Goal: Check status: Check status

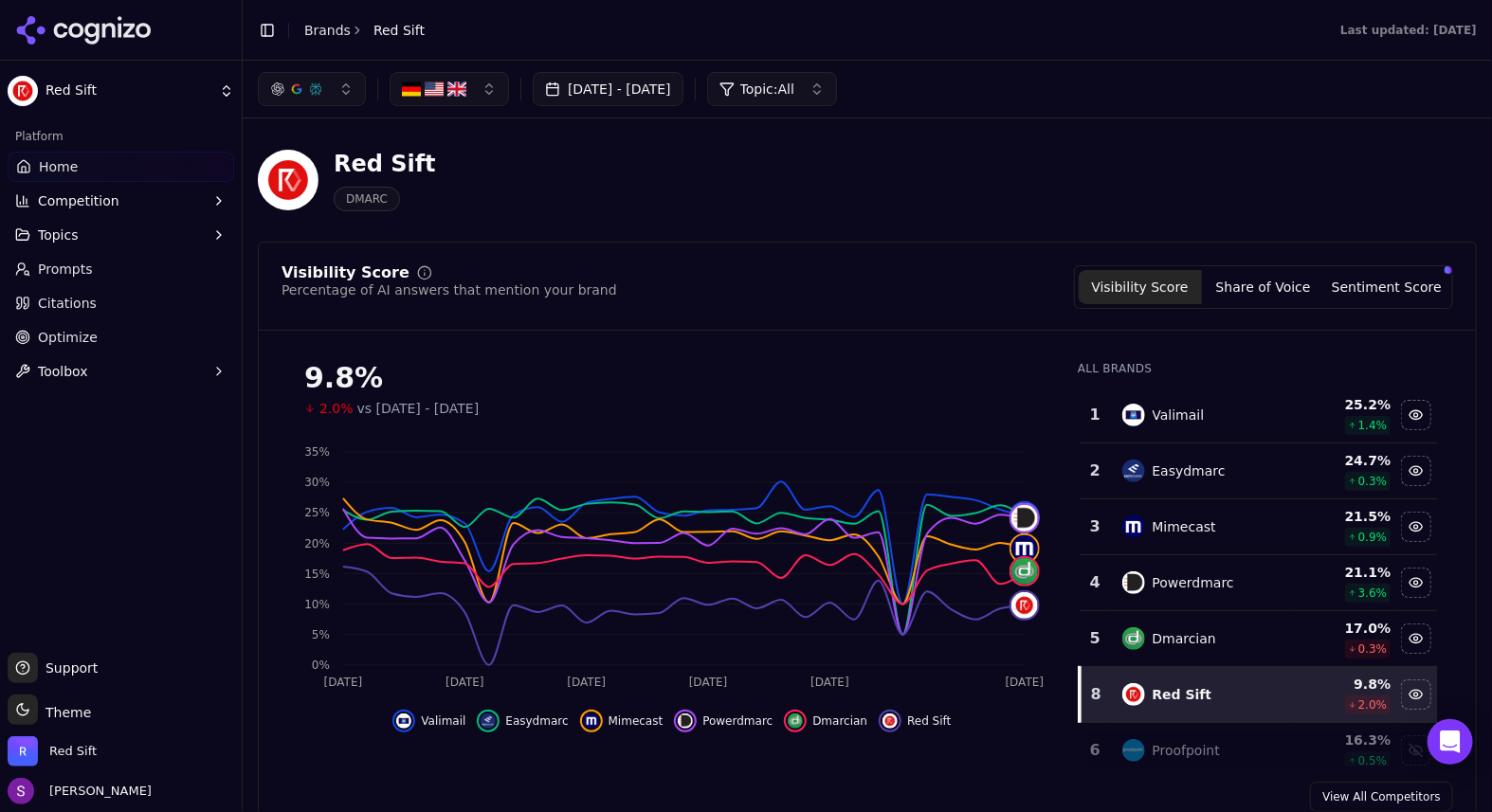
click at [676, 85] on button "[DATE] - [DATE]" at bounding box center [608, 89] width 151 height 34
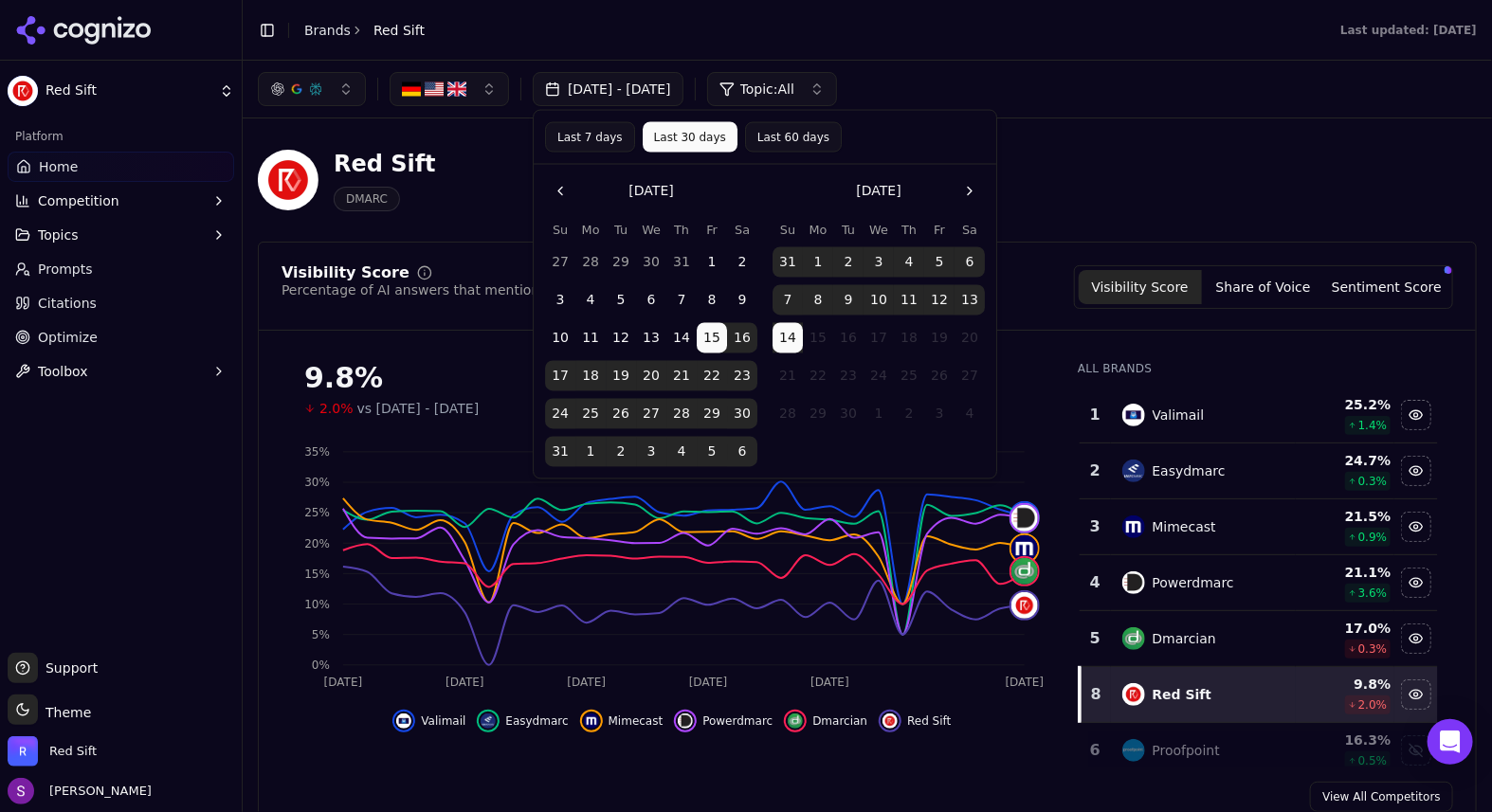
click at [606, 138] on button "Last 7 days" at bounding box center [590, 137] width 90 height 30
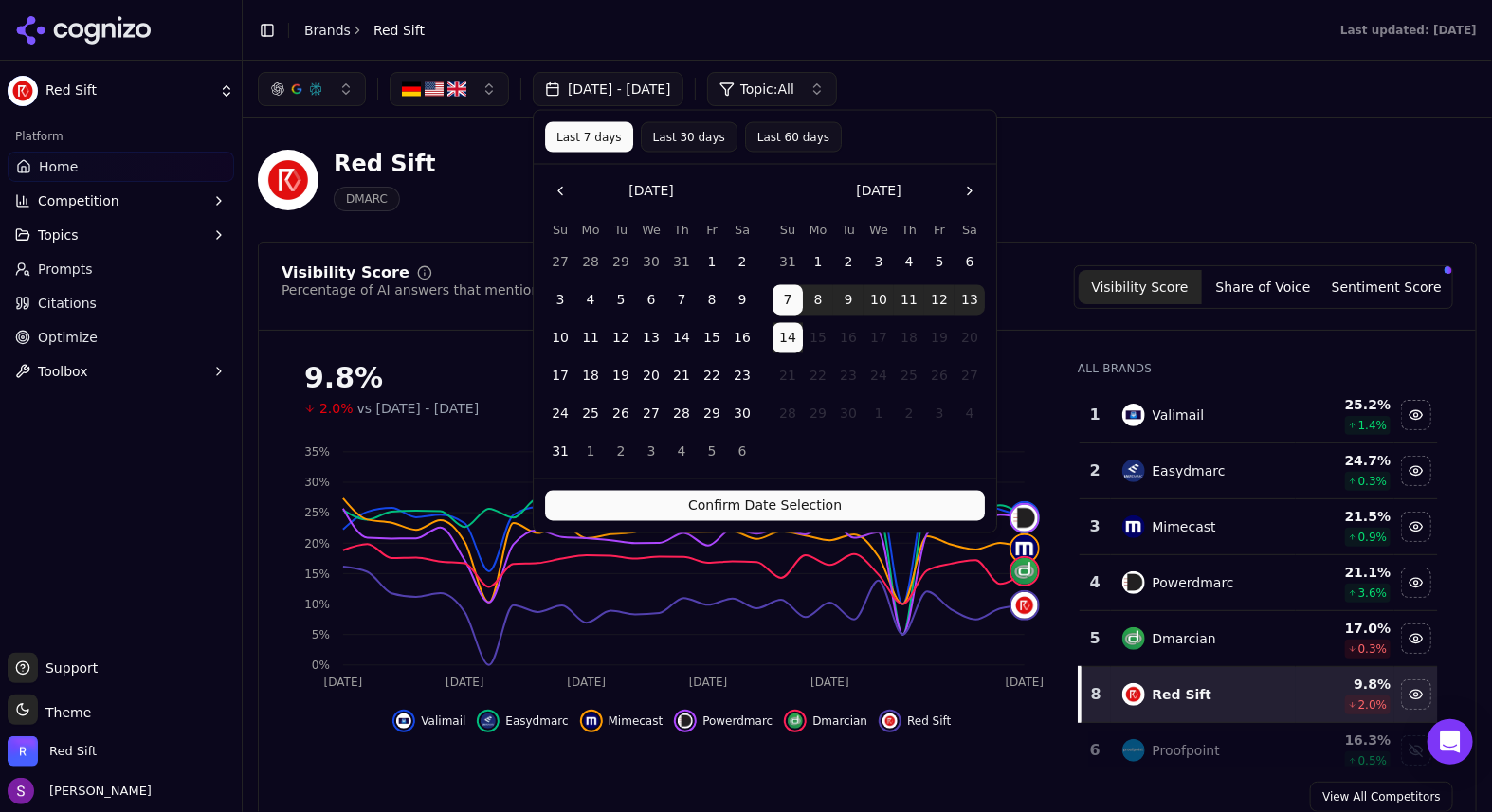
click at [668, 144] on button "Last 30 days" at bounding box center [689, 137] width 97 height 30
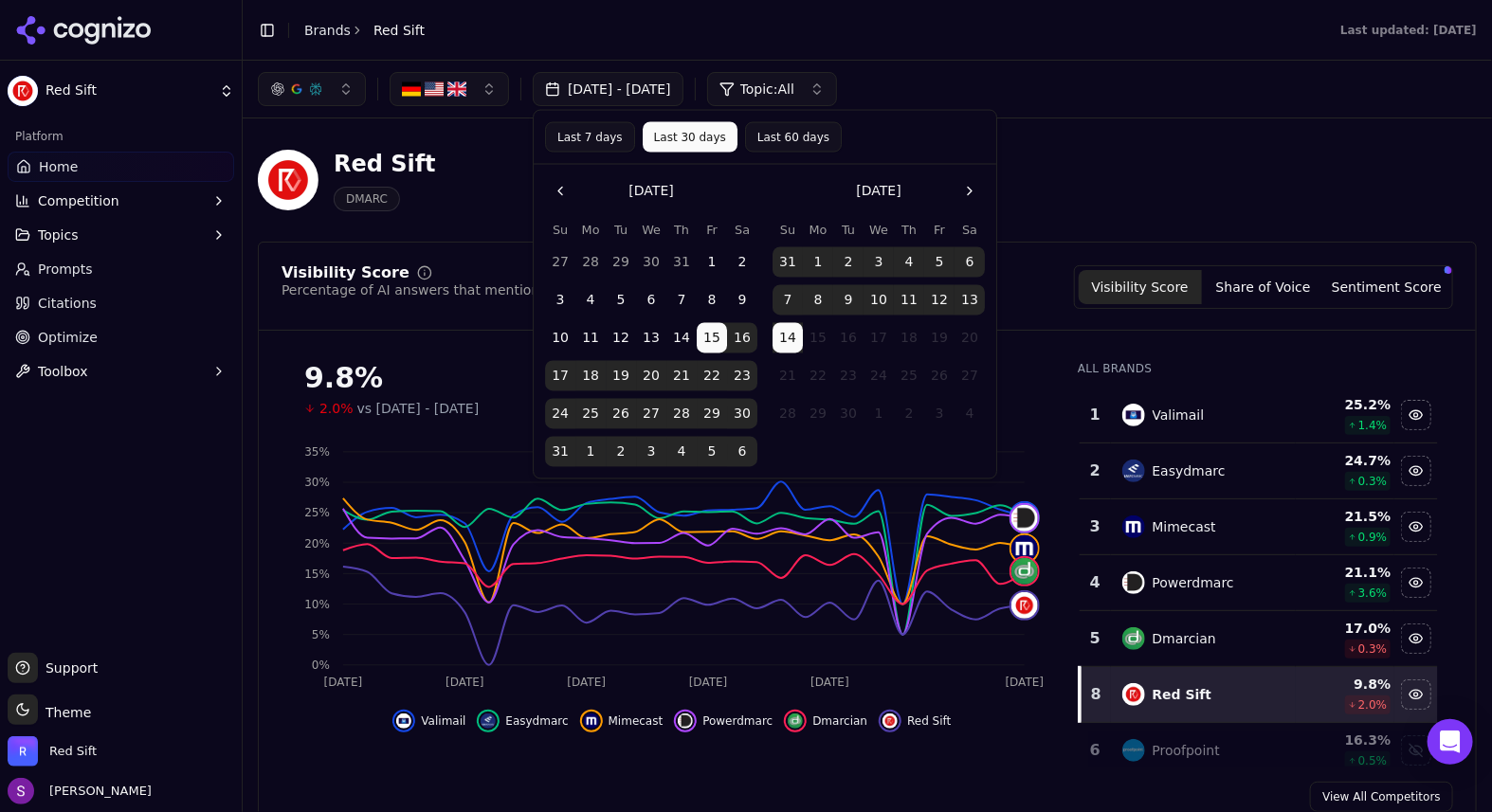
click at [712, 258] on button "1" at bounding box center [712, 262] width 30 height 30
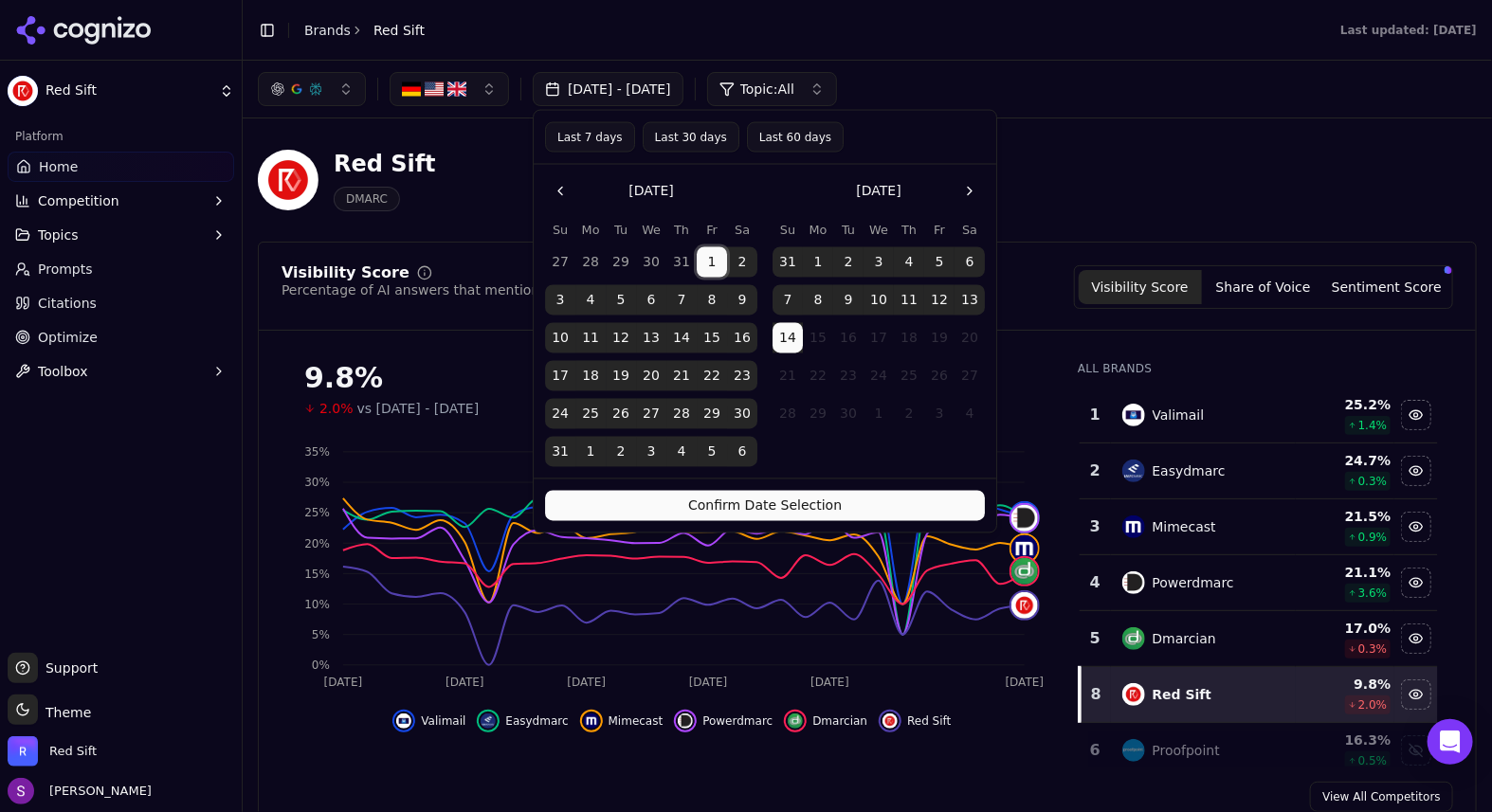
click at [821, 259] on button "1" at bounding box center [818, 262] width 30 height 30
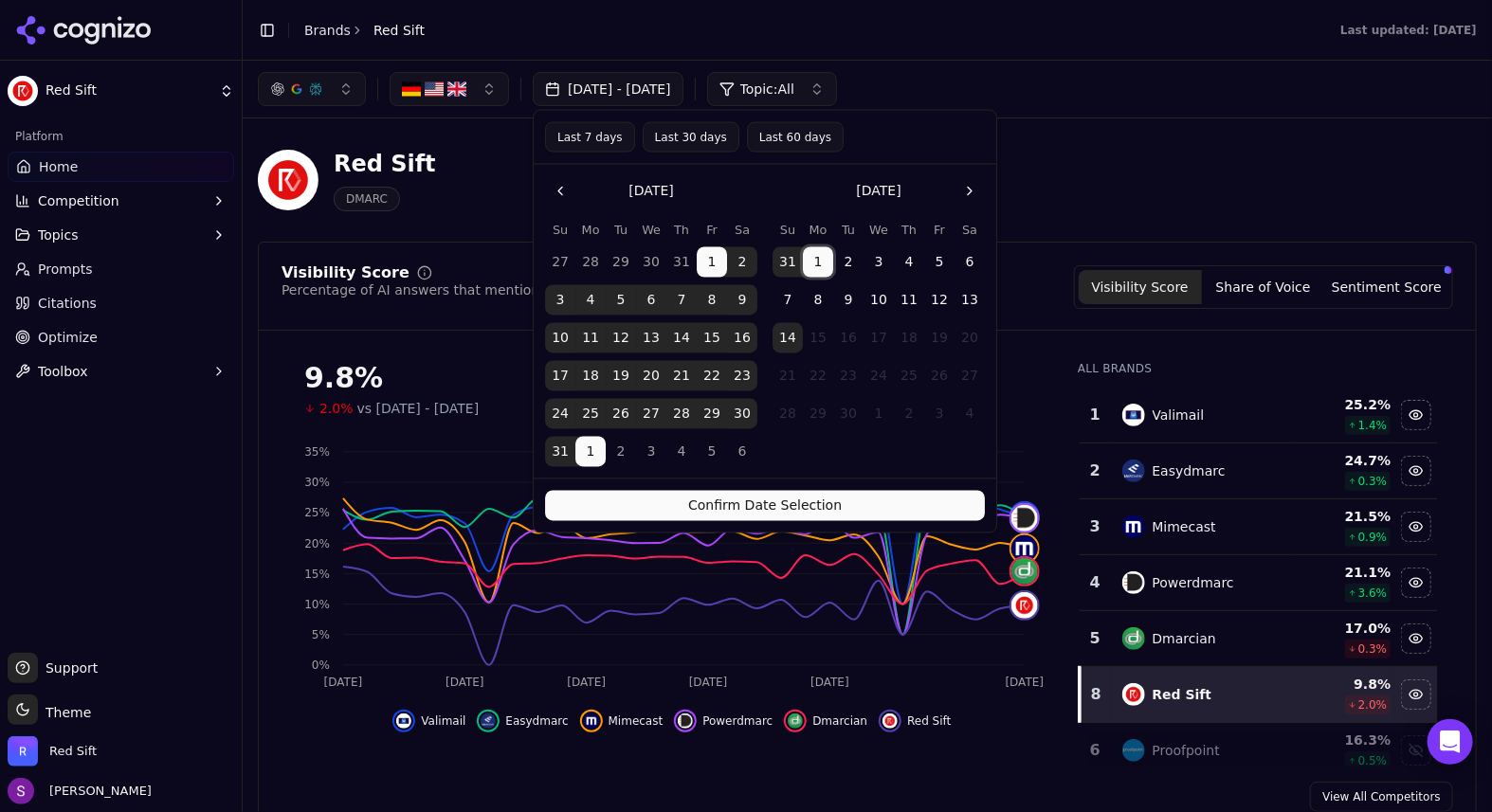
click at [823, 258] on button "1" at bounding box center [818, 262] width 30 height 30
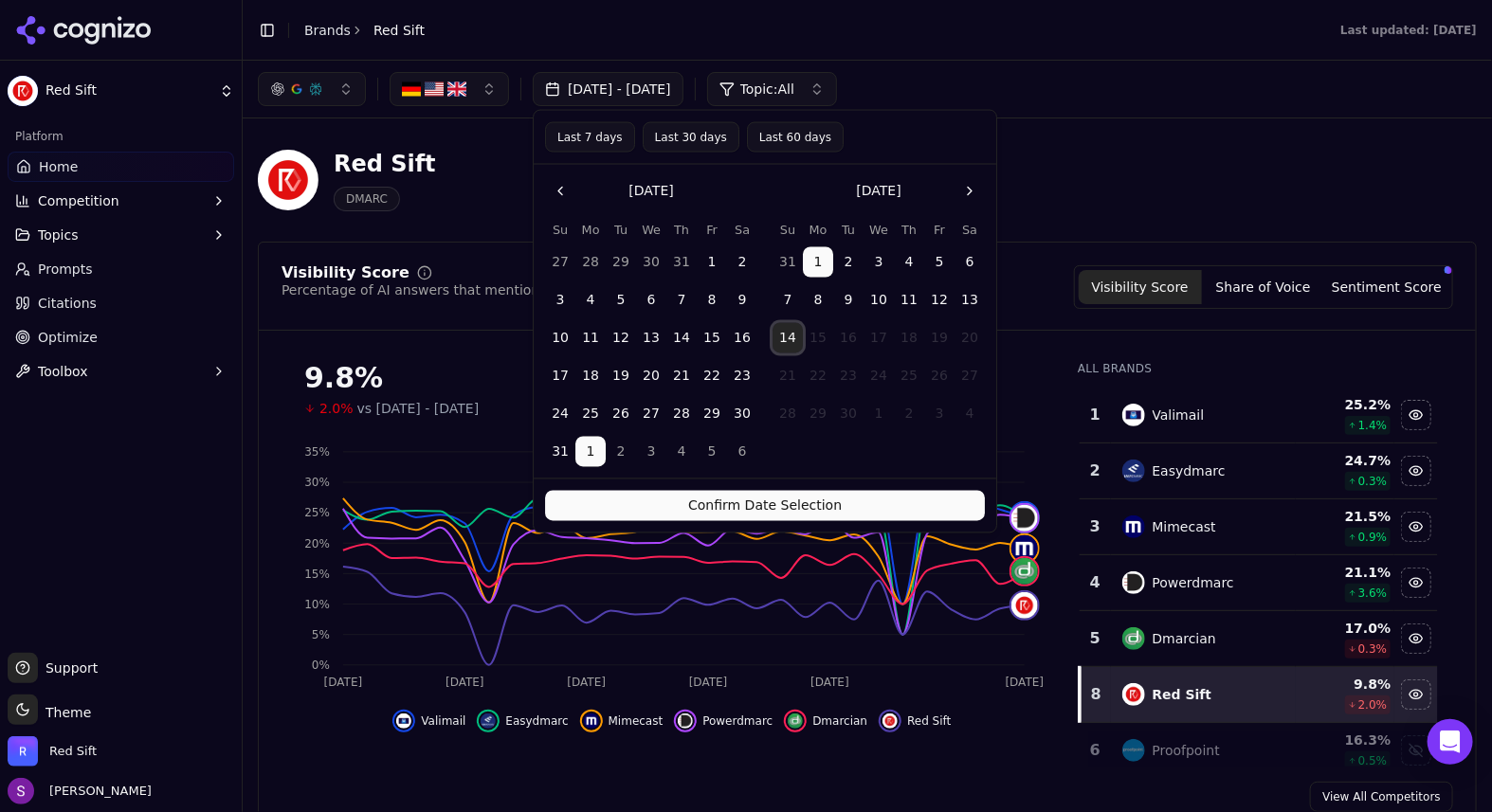
click at [789, 347] on button "14" at bounding box center [788, 338] width 30 height 30
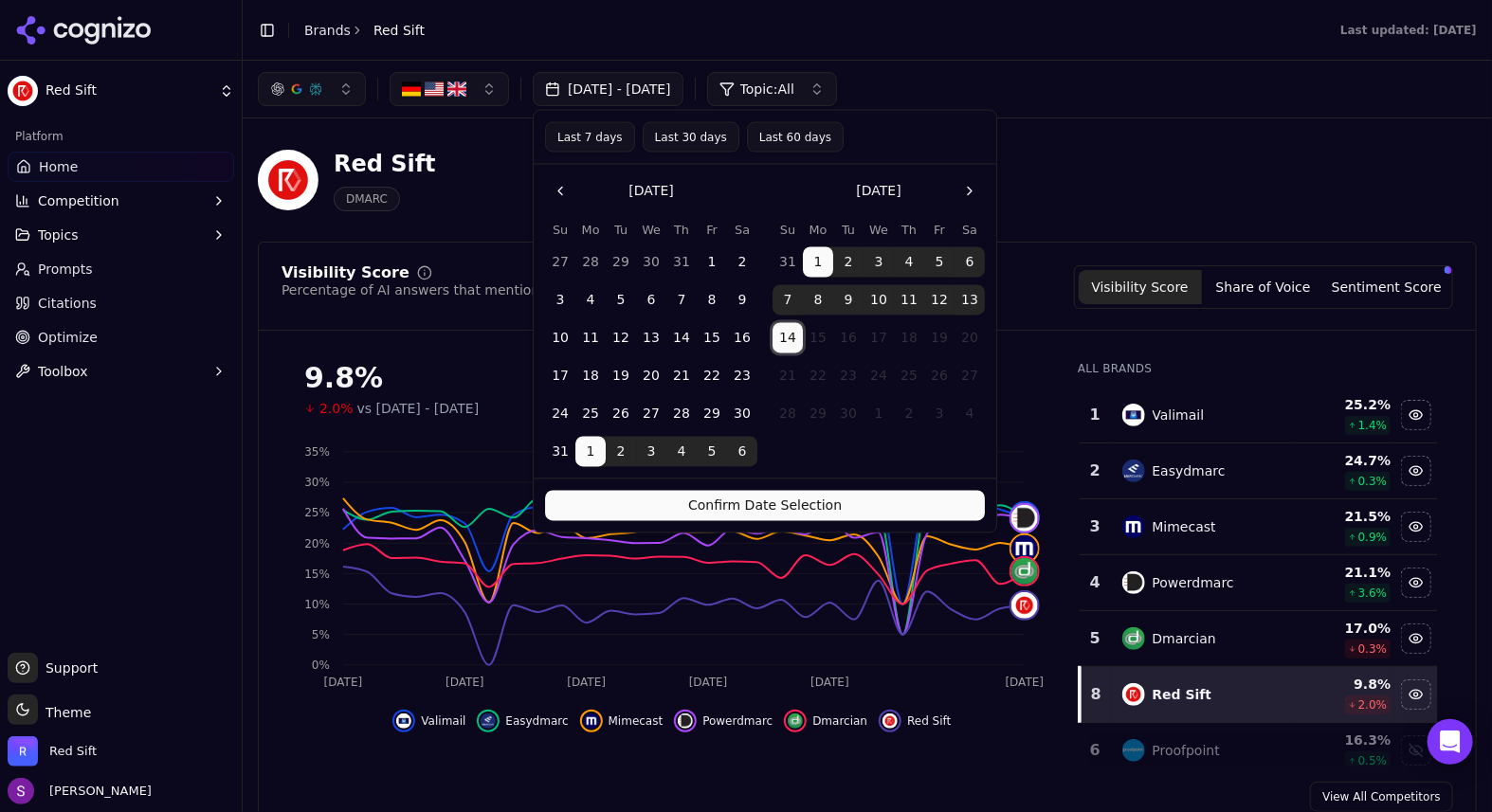
click at [823, 264] on button "1" at bounding box center [818, 262] width 30 height 30
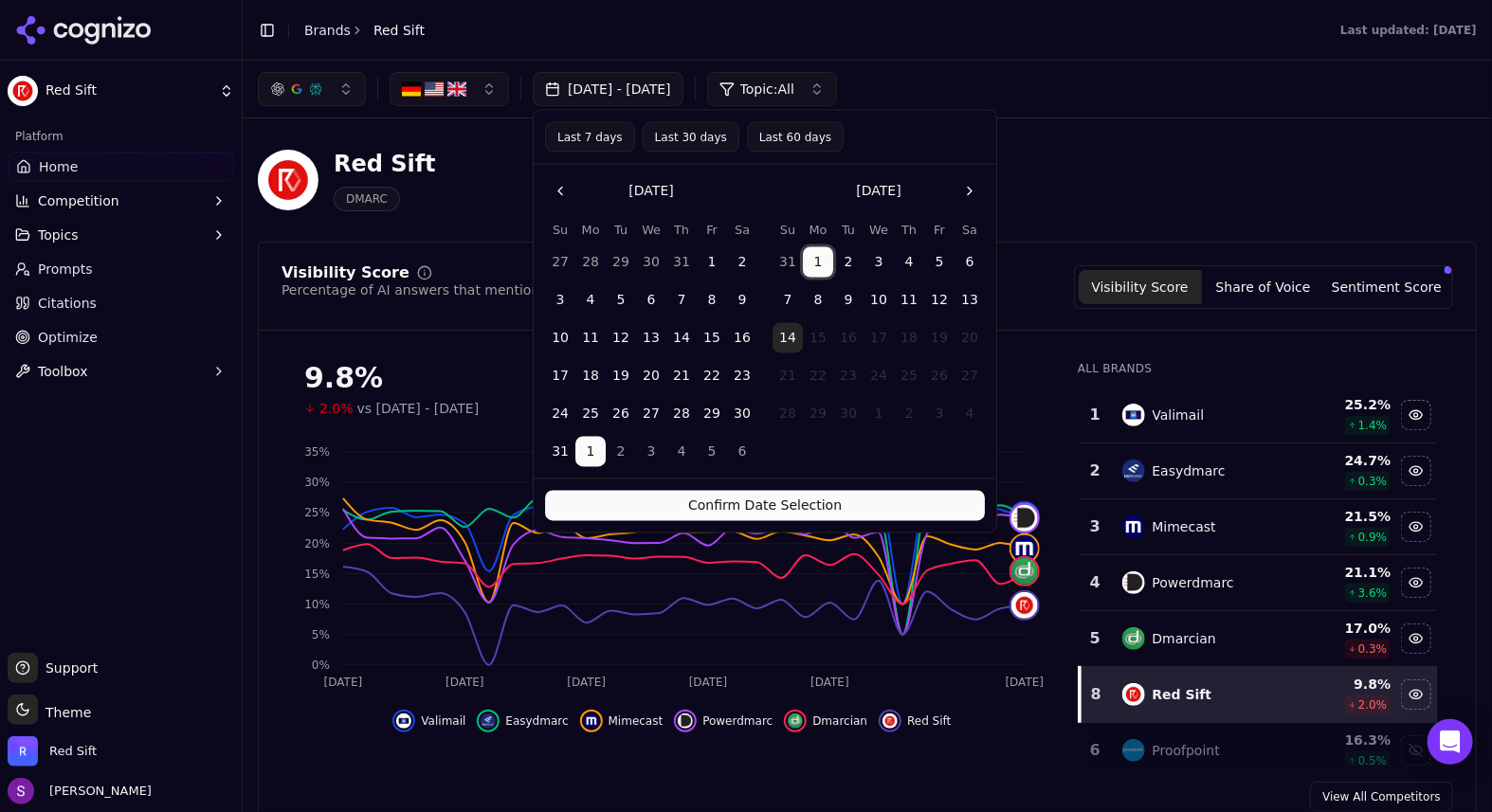
click at [786, 345] on button "14" at bounding box center [788, 338] width 30 height 30
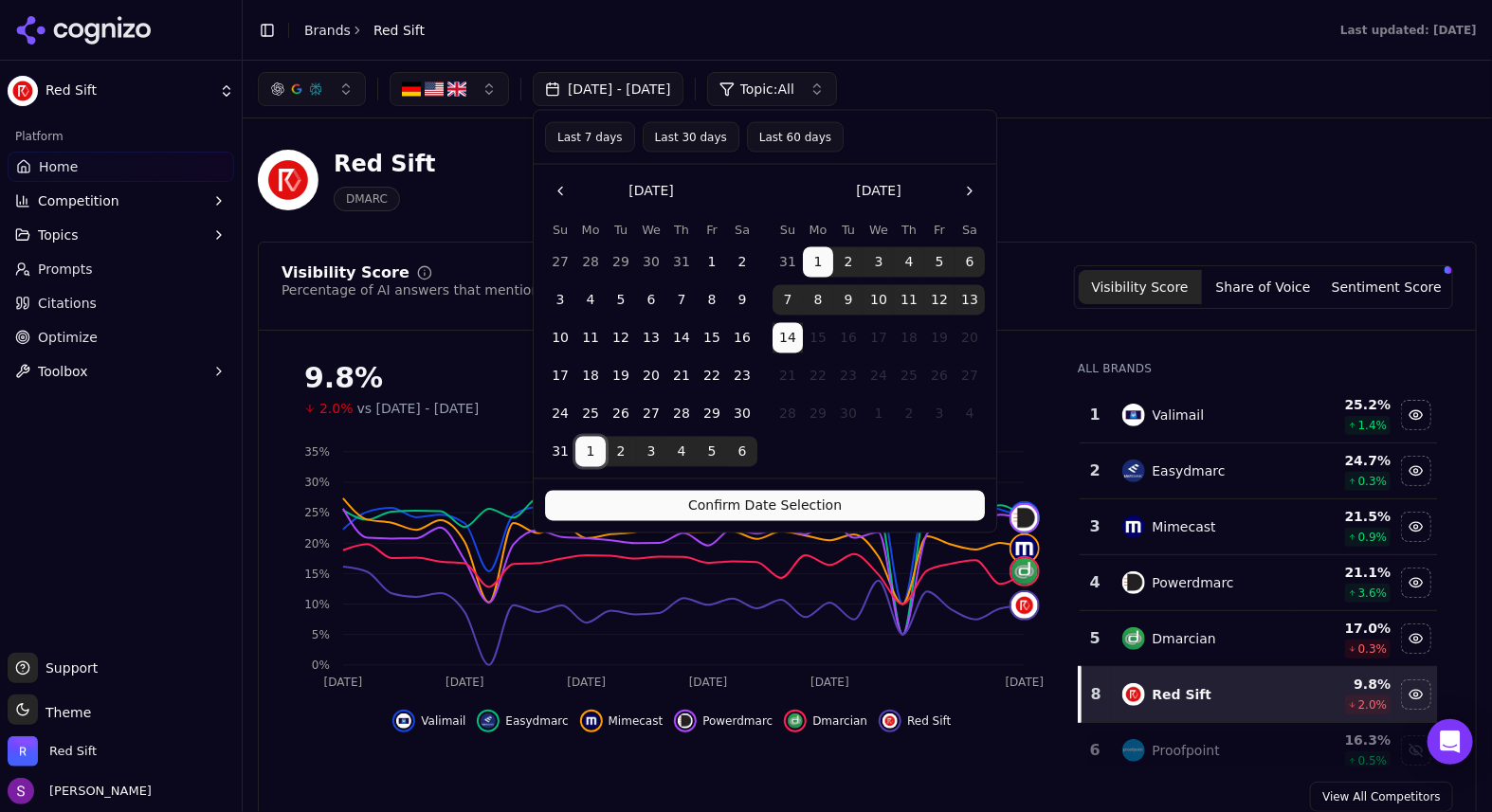
click at [591, 451] on button "1" at bounding box center [590, 452] width 30 height 30
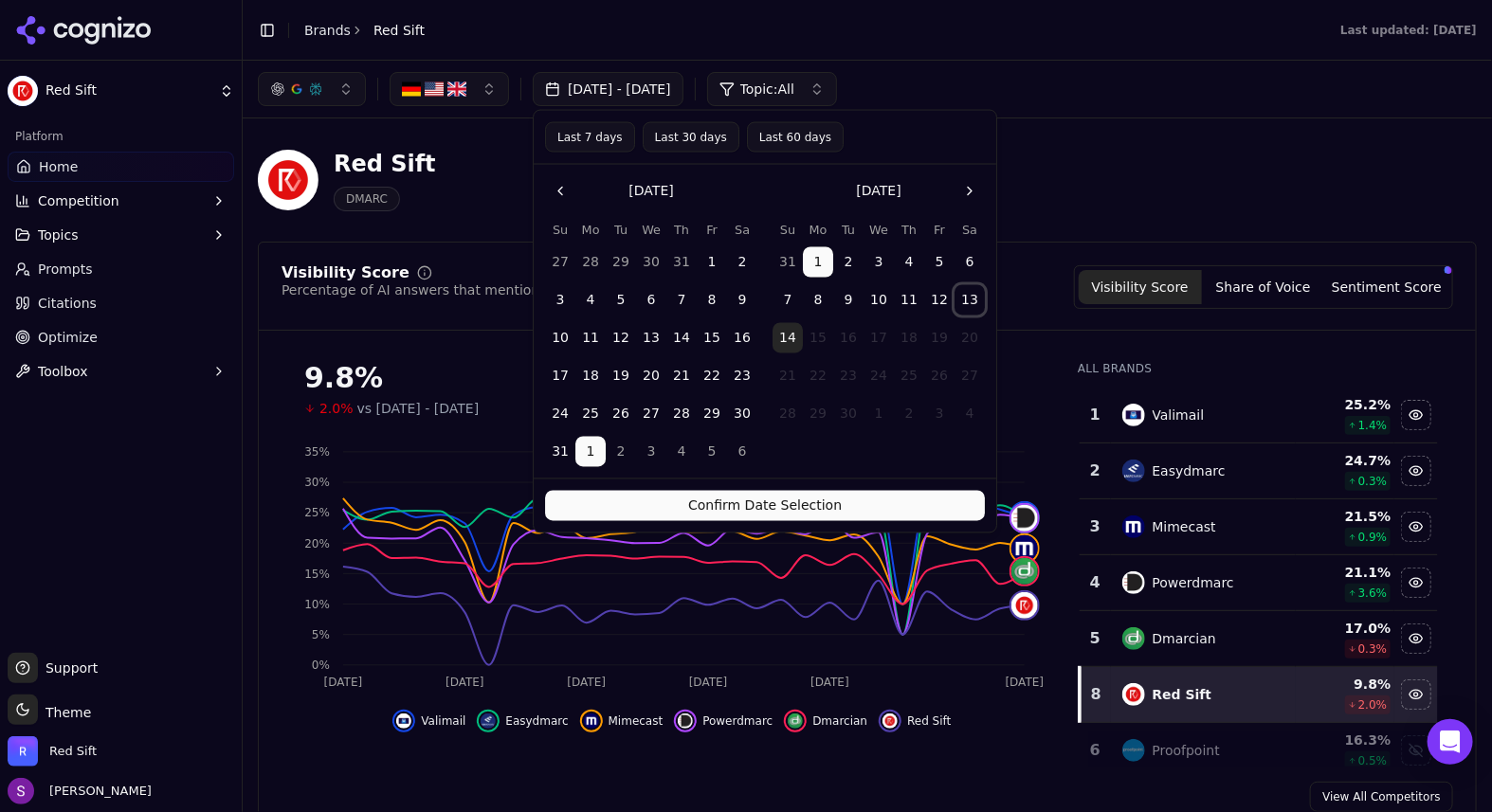
click at [969, 301] on button "13" at bounding box center [970, 300] width 30 height 30
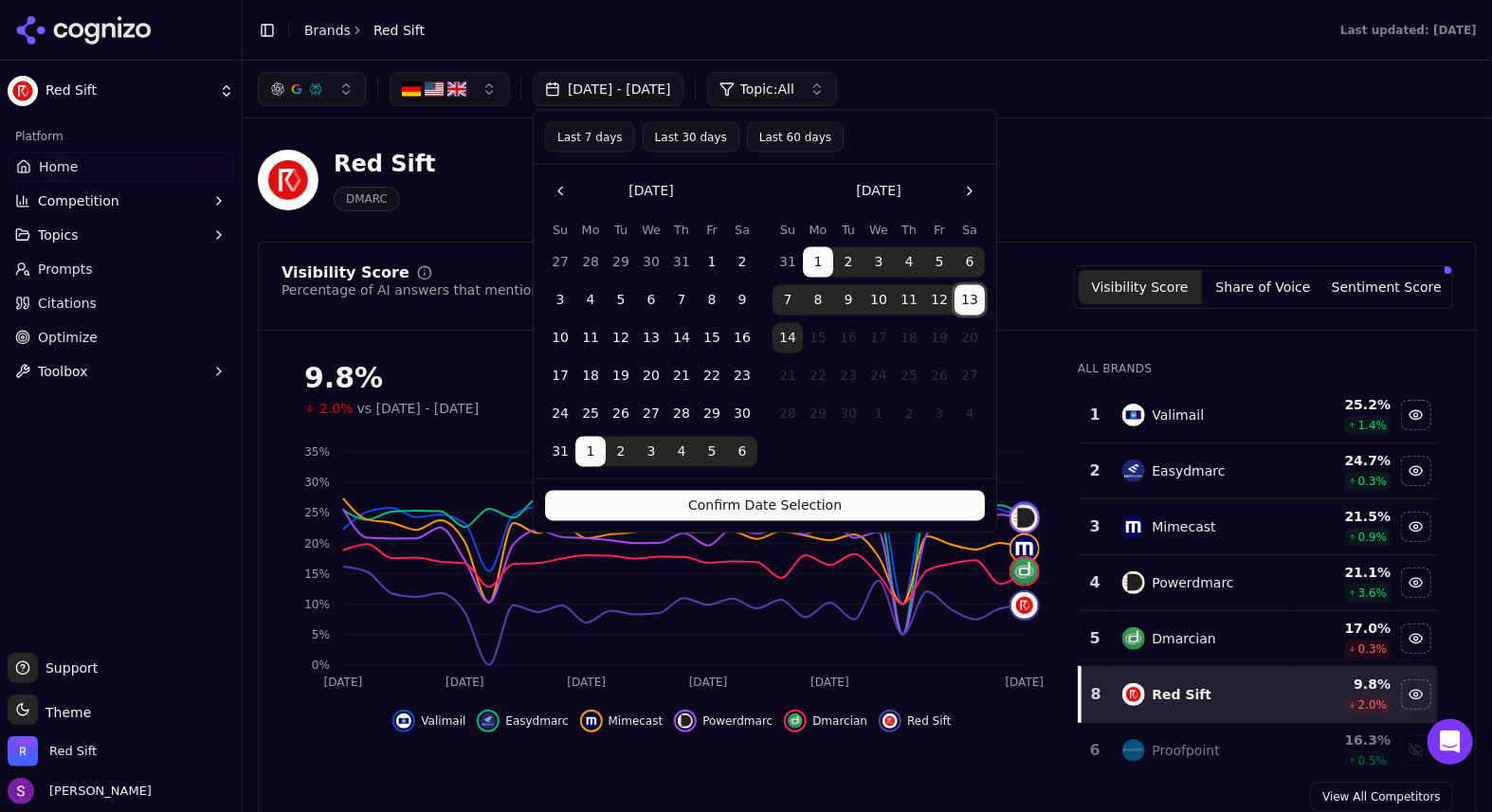
click at [847, 511] on button "Confirm Date Selection" at bounding box center [765, 506] width 440 height 30
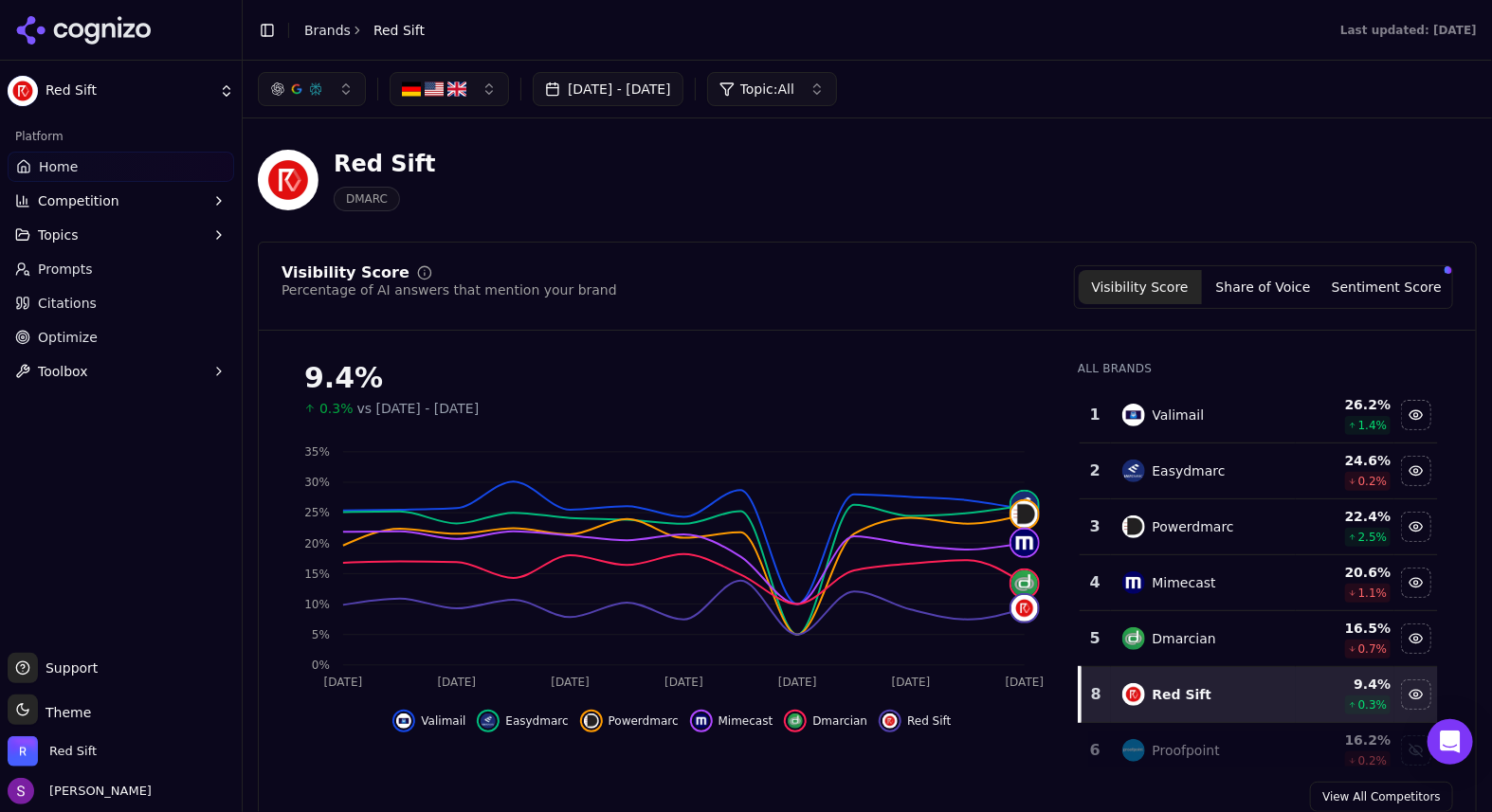
click at [1267, 149] on div "Red Sift DMARC" at bounding box center [867, 180] width 1219 height 93
